Goal: Book appointment/travel/reservation

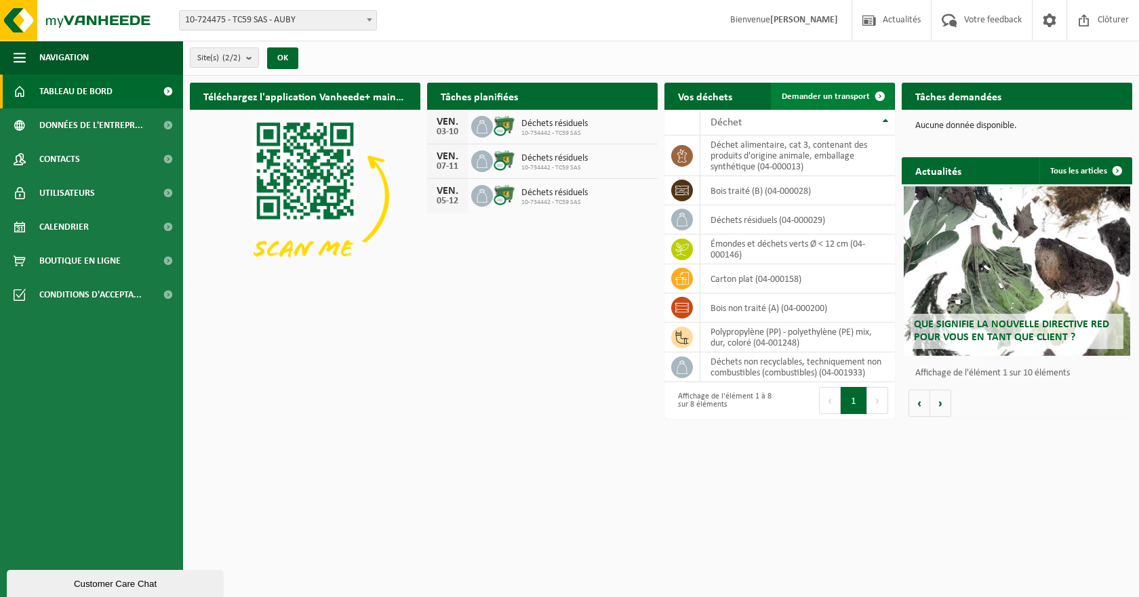
click at [858, 92] on span "Demander un transport" at bounding box center [826, 96] width 88 height 9
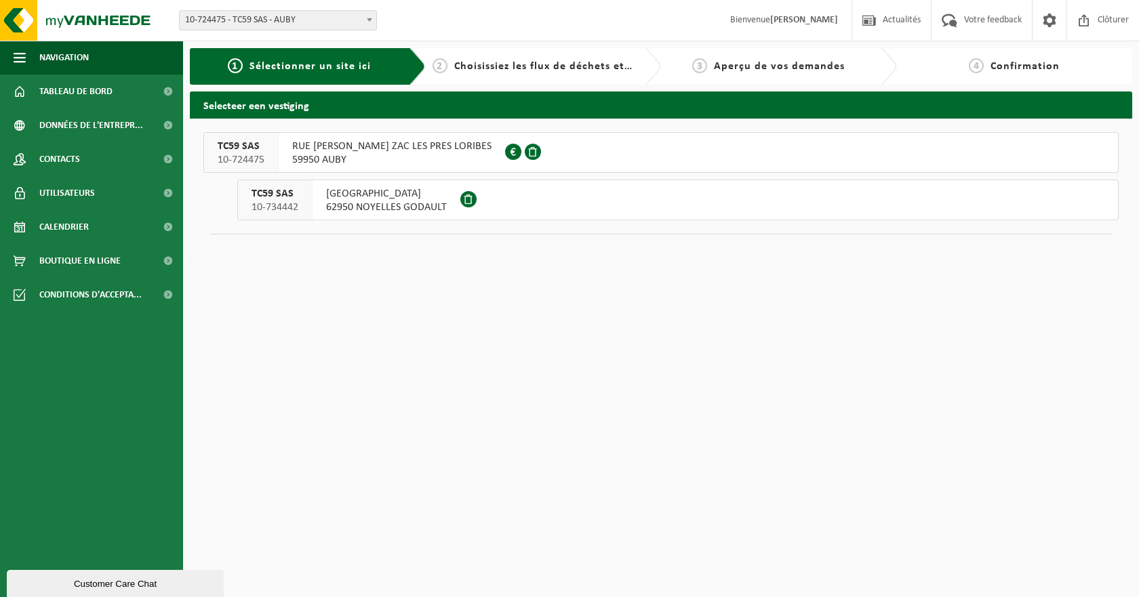
click at [373, 144] on span "RUE GILLES VILLENEUVE ZAC LES PRES LORIBES" at bounding box center [391, 147] width 199 height 14
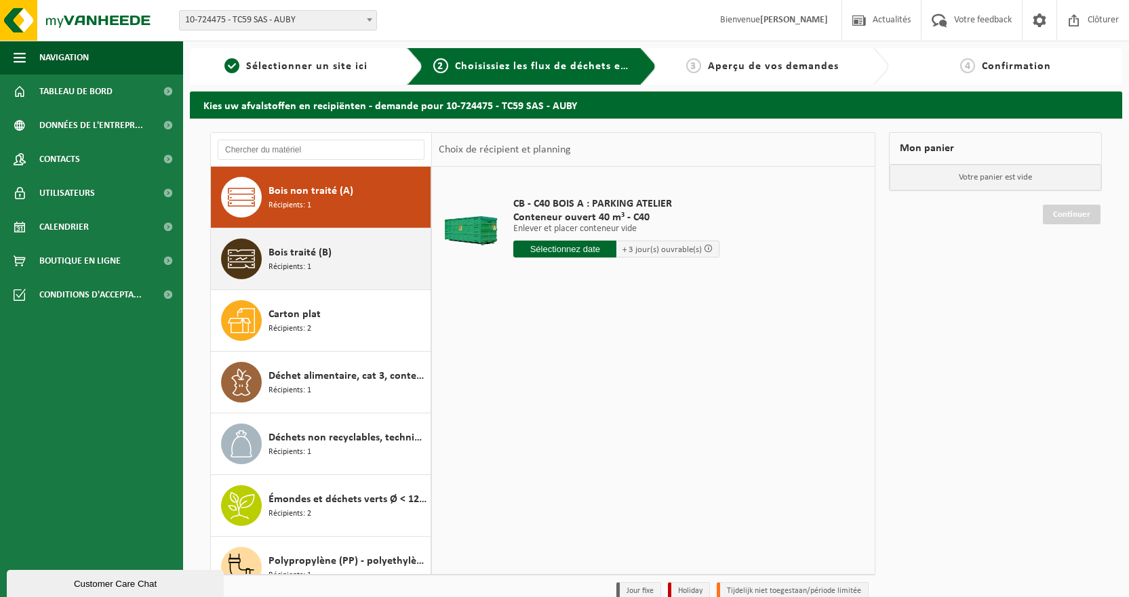
click at [333, 260] on div "Bois traité (B) Récipients: 1" at bounding box center [347, 259] width 159 height 41
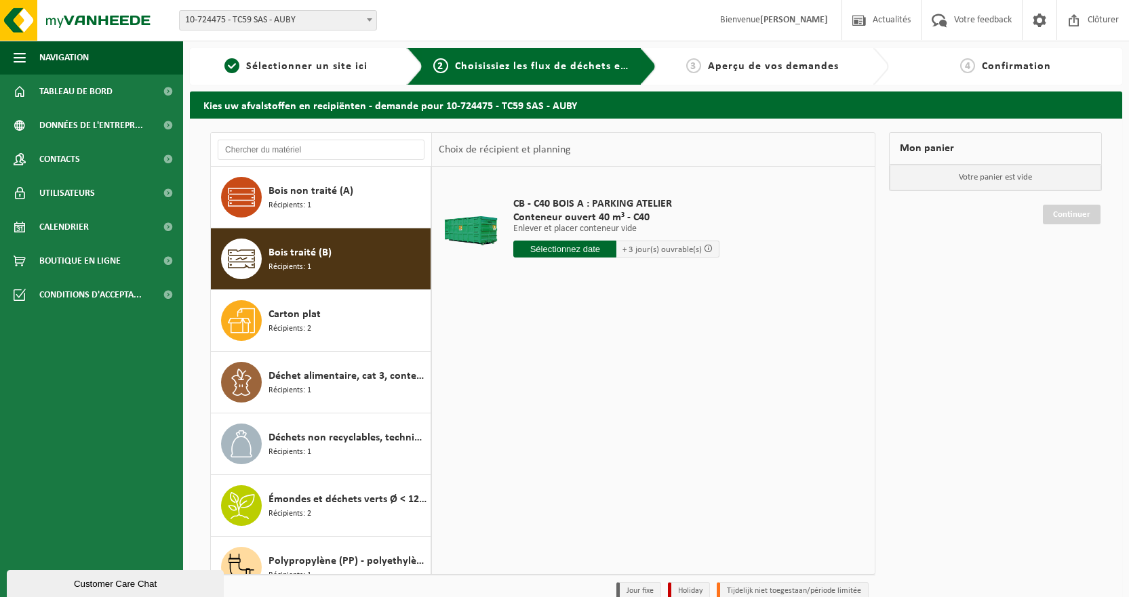
scroll to position [24, 0]
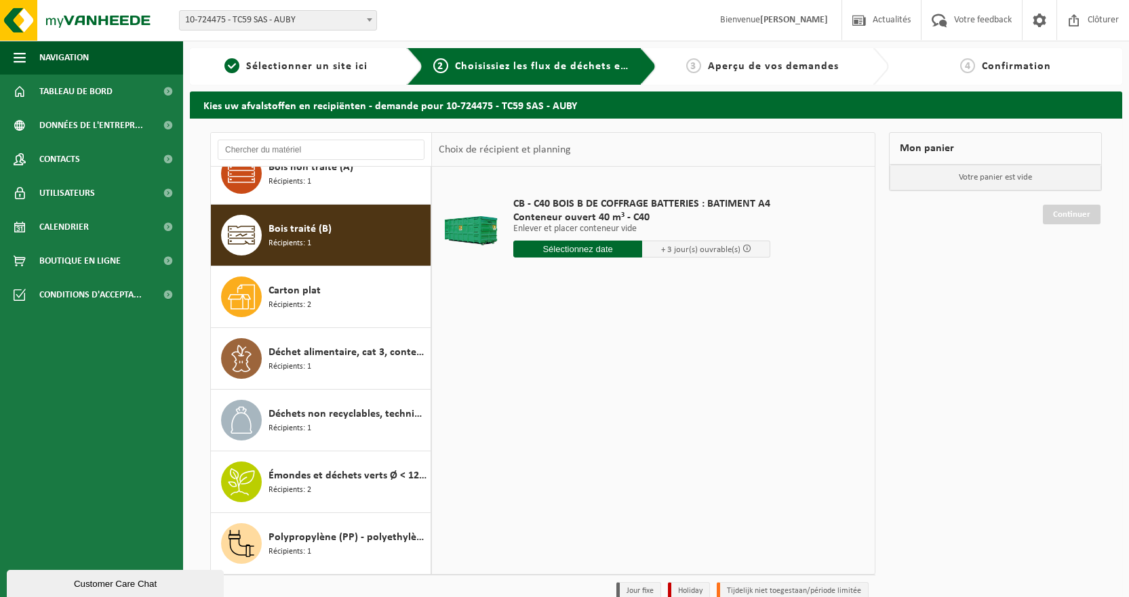
click at [566, 249] on input "text" at bounding box center [577, 249] width 129 height 17
click at [626, 390] on div "26" at bounding box center [621, 391] width 24 height 22
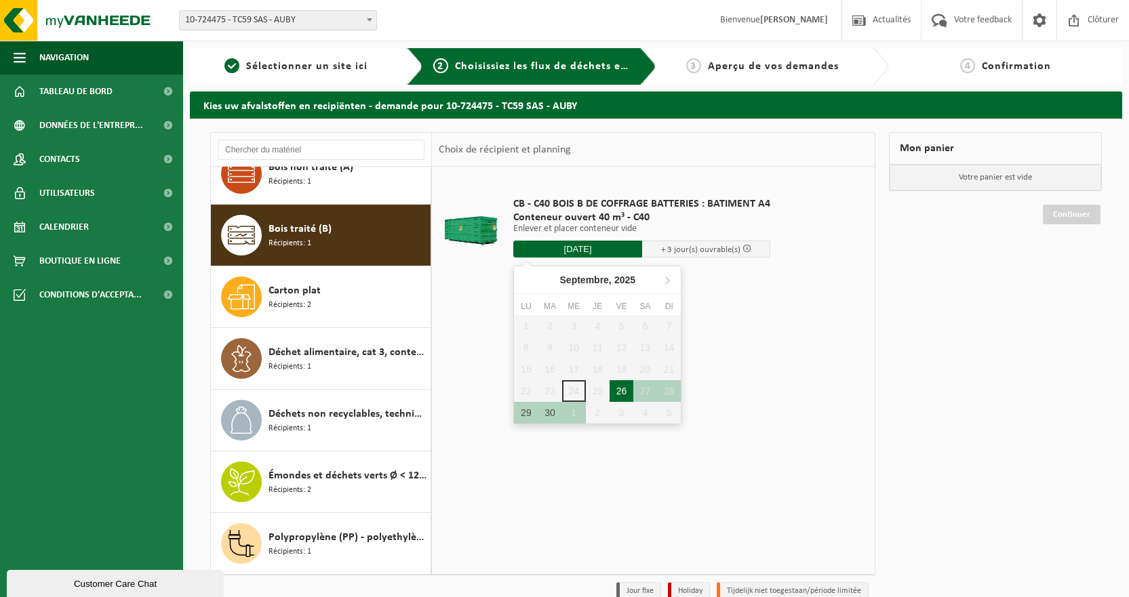
type input "à partir de 2025-09-26"
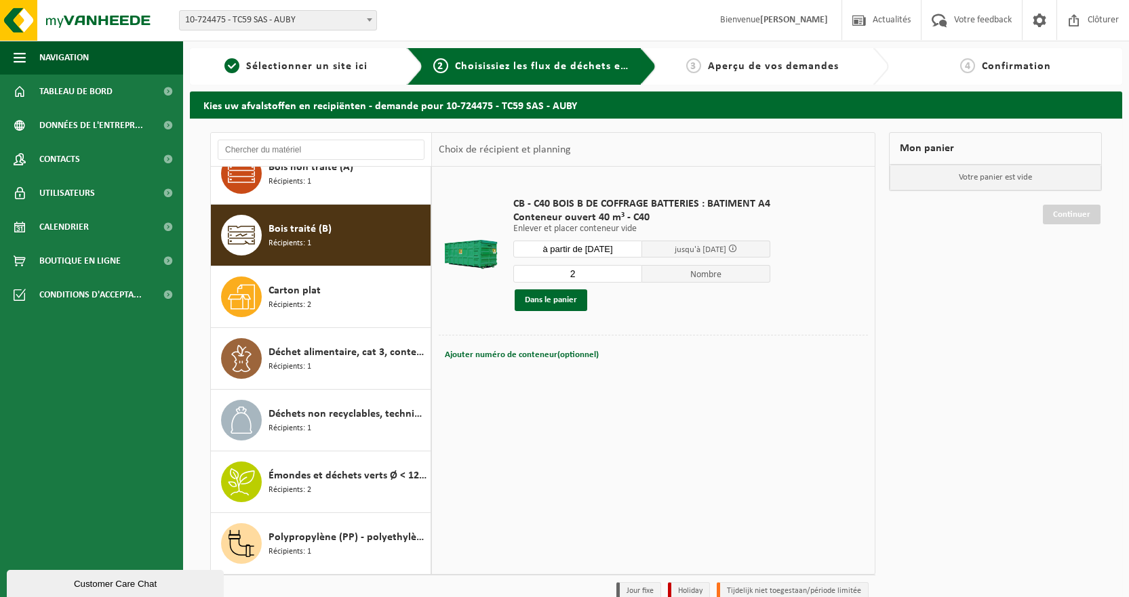
type input "2"
click at [632, 270] on input "2" at bounding box center [577, 274] width 129 height 18
click at [572, 298] on button "Dans le panier" at bounding box center [550, 300] width 73 height 22
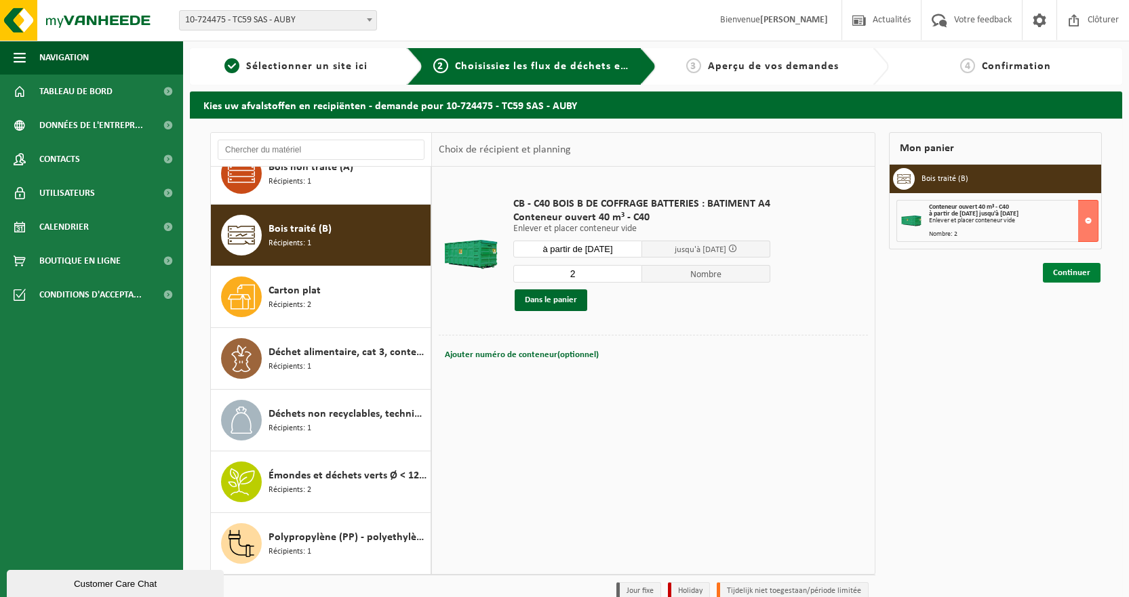
click at [1076, 275] on link "Continuer" at bounding box center [1071, 273] width 58 height 20
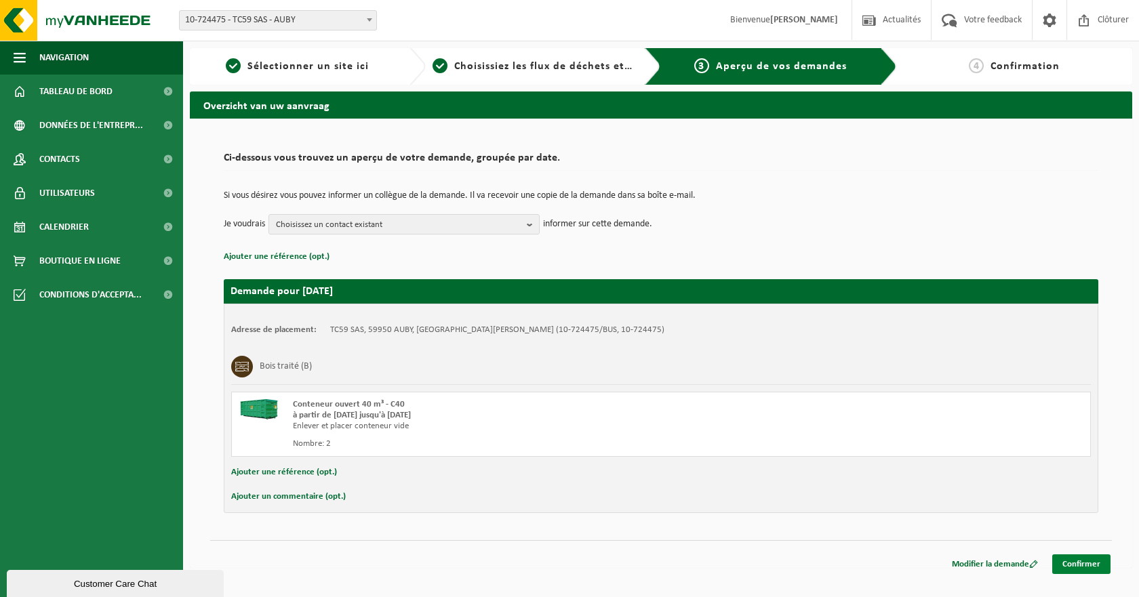
click at [1078, 565] on link "Confirmer" at bounding box center [1081, 564] width 58 height 20
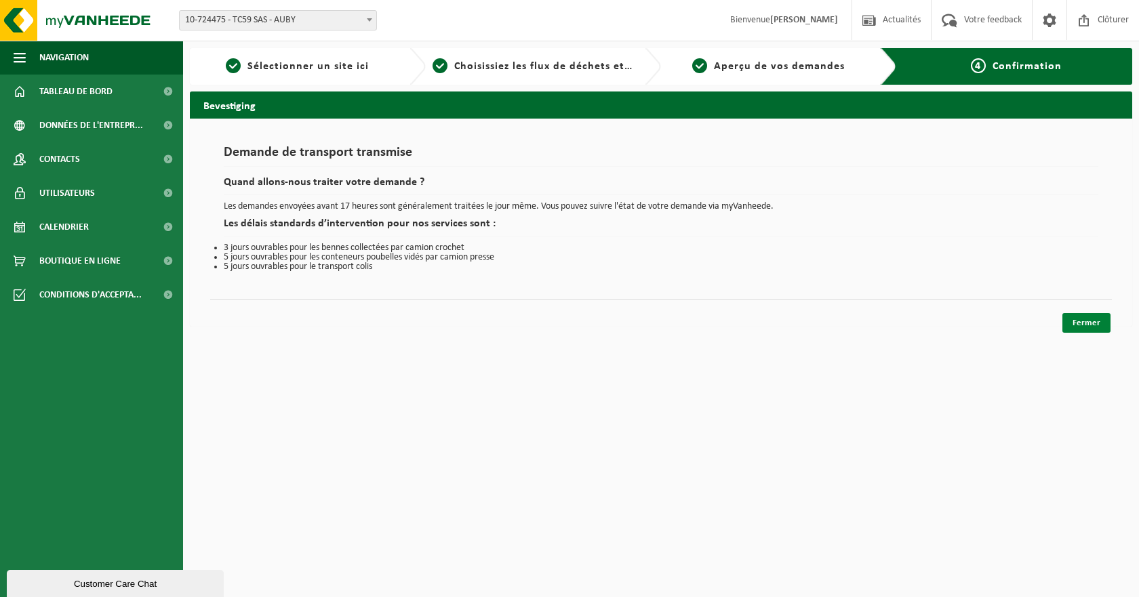
click at [1092, 319] on link "Fermer" at bounding box center [1086, 323] width 48 height 20
